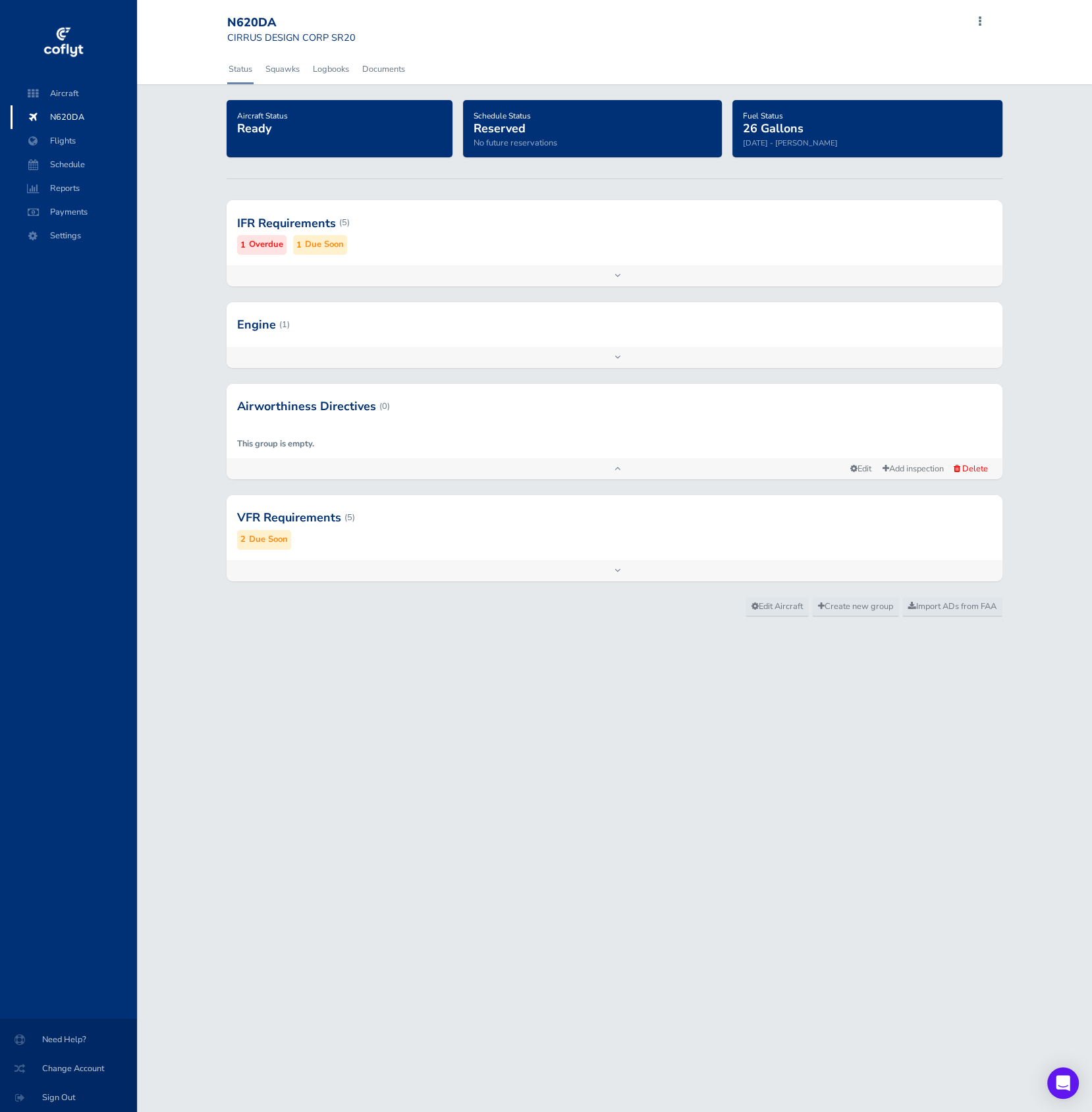
click at [93, 111] on span "N620DA" at bounding box center [74, 117] width 100 height 24
click at [342, 64] on link "Logbooks" at bounding box center [331, 69] width 39 height 29
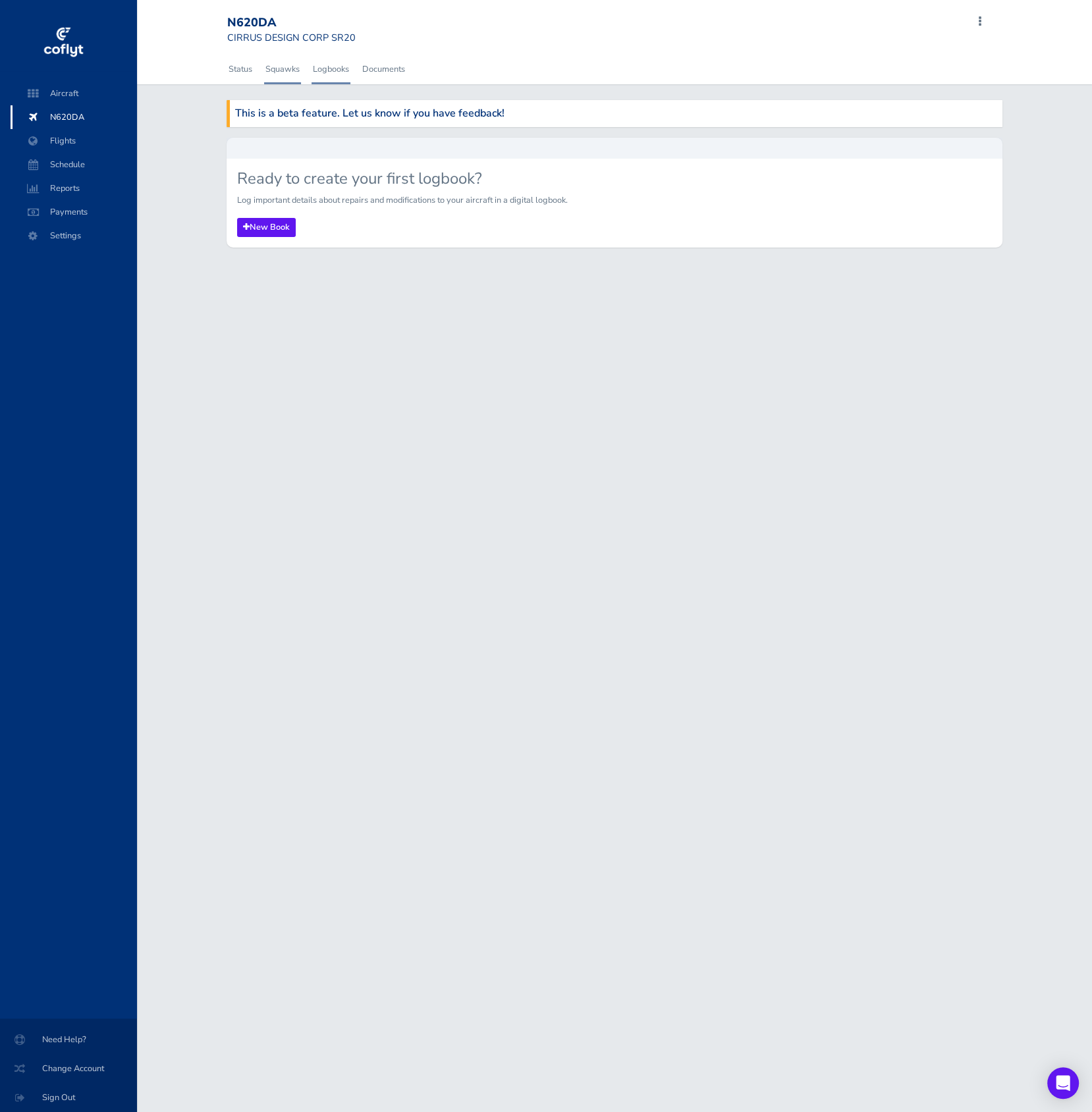
click at [276, 81] on link "Squawks" at bounding box center [283, 69] width 37 height 29
